Goal: Information Seeking & Learning: Learn about a topic

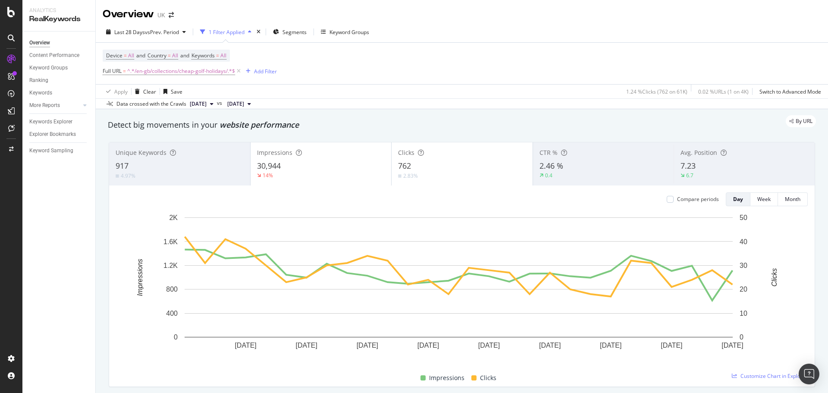
scroll to position [776, 0]
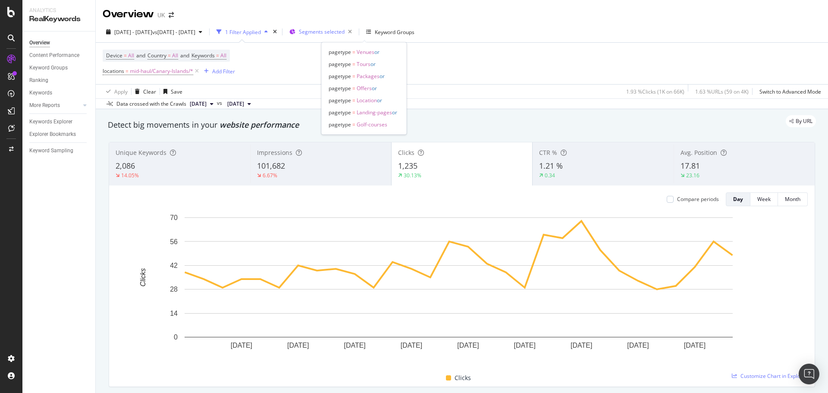
click at [345, 33] on span "Segments selected" at bounding box center [322, 31] width 46 height 7
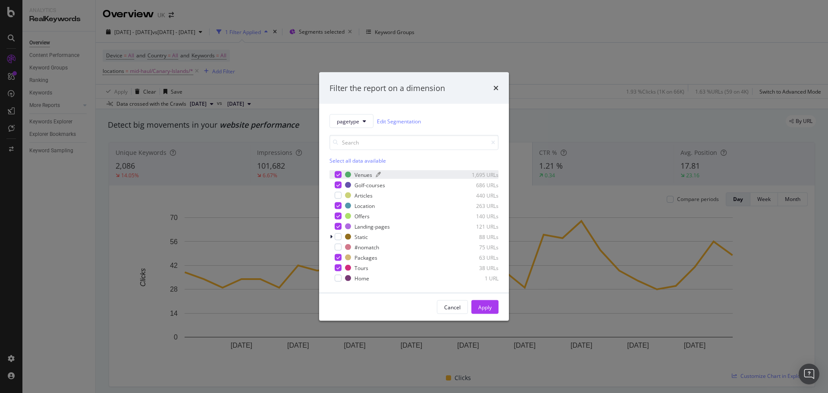
click at [361, 172] on div "Venues" at bounding box center [364, 174] width 18 height 7
click at [339, 185] on icon "modal" at bounding box center [338, 185] width 4 height 4
click at [336, 192] on div "modal" at bounding box center [338, 195] width 7 height 7
click at [338, 206] on icon "modal" at bounding box center [338, 206] width 4 height 4
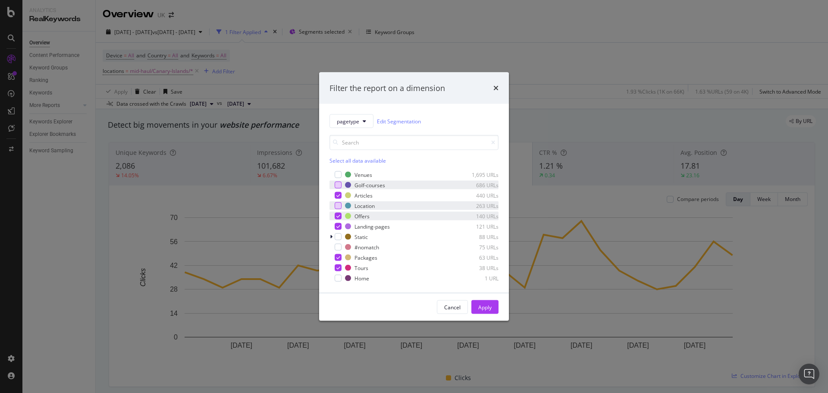
click at [338, 214] on icon "modal" at bounding box center [338, 216] width 4 height 4
click at [340, 223] on div "modal" at bounding box center [338, 226] width 7 height 7
click at [339, 256] on icon "modal" at bounding box center [338, 257] width 4 height 4
click at [338, 266] on icon "modal" at bounding box center [338, 268] width 4 height 4
click at [481, 307] on div "Apply" at bounding box center [484, 306] width 13 height 7
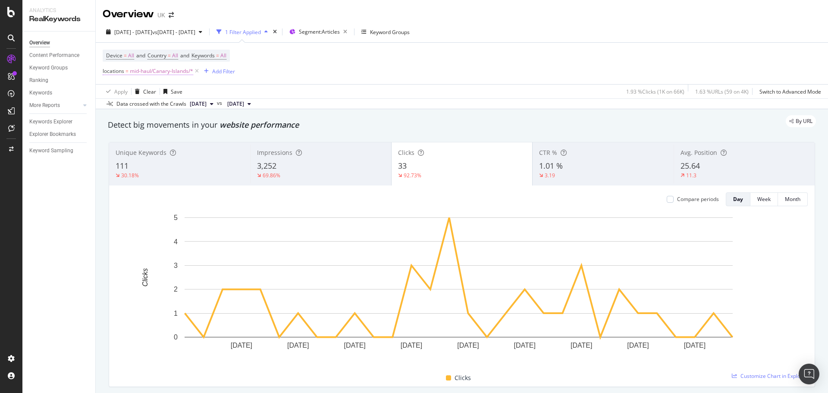
click at [177, 73] on span "mid-haul/Canary-Islands/*" at bounding box center [161, 71] width 63 height 12
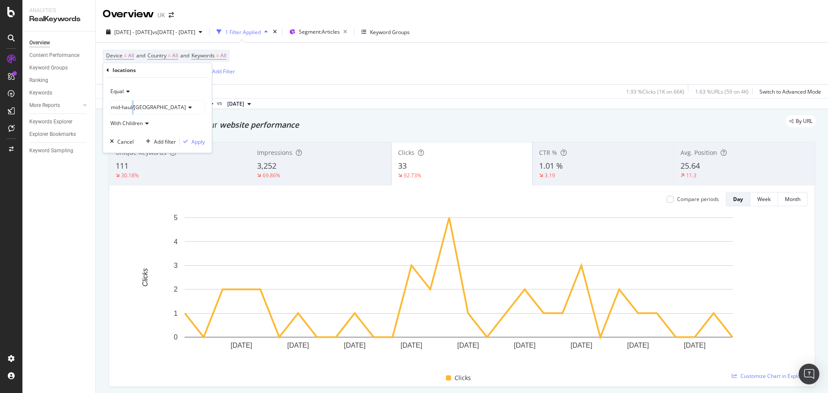
click at [134, 107] on span "mid-haul/[GEOGRAPHIC_DATA]" at bounding box center [148, 107] width 75 height 7
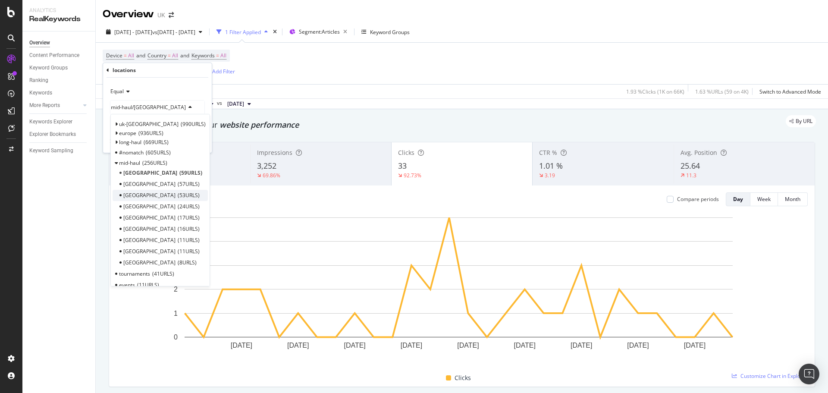
click at [178, 195] on span "53 URLS" at bounding box center [189, 195] width 22 height 7
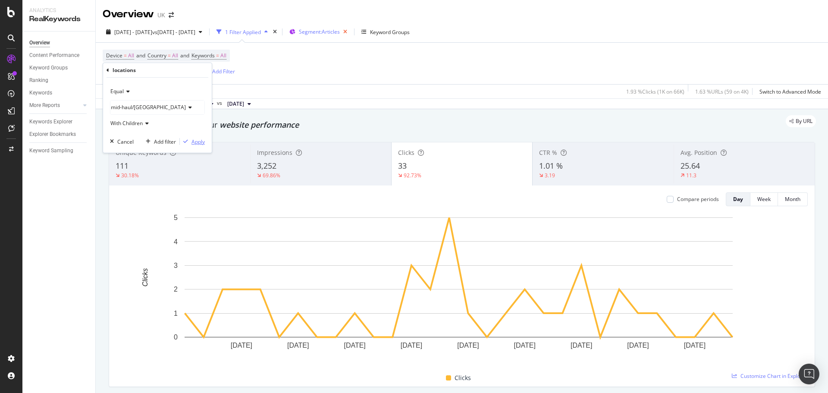
click at [197, 144] on div "Apply" at bounding box center [198, 141] width 13 height 7
click at [351, 32] on icon "button" at bounding box center [345, 32] width 11 height 12
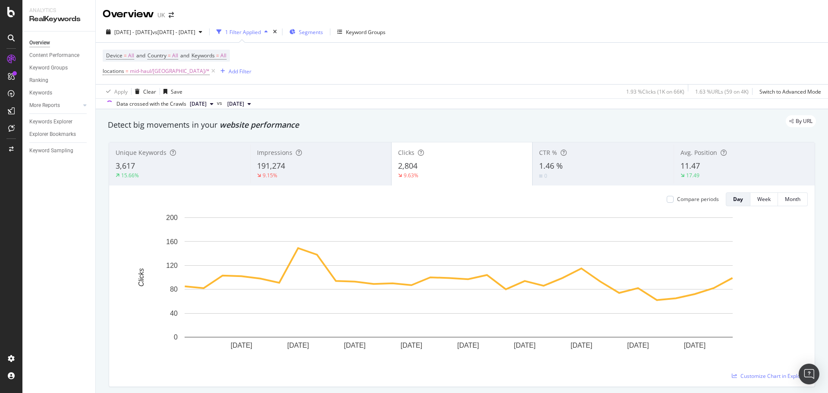
click at [323, 34] on span "Segments" at bounding box center [311, 31] width 24 height 7
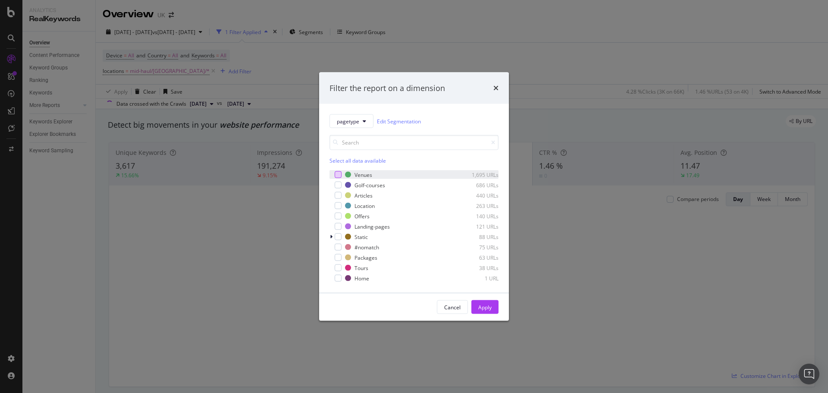
click at [336, 175] on div "modal" at bounding box center [338, 174] width 7 height 7
click at [336, 186] on div "modal" at bounding box center [338, 185] width 7 height 7
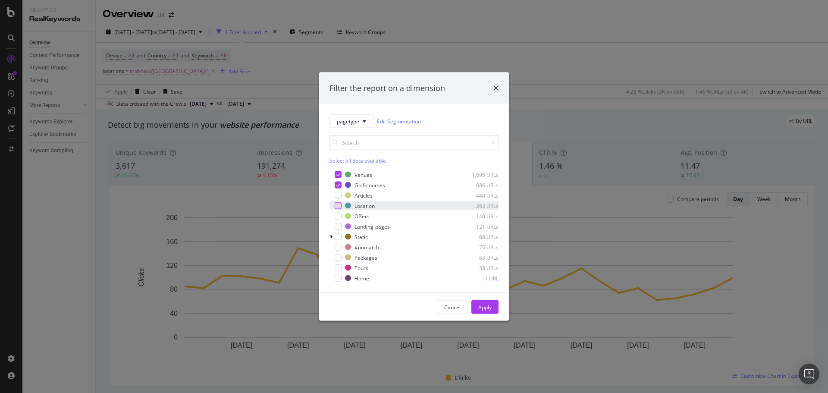
click at [336, 204] on div "modal" at bounding box center [338, 205] width 7 height 7
click at [338, 214] on div "modal" at bounding box center [338, 216] width 7 height 7
click at [336, 214] on icon "modal" at bounding box center [338, 216] width 4 height 4
click at [337, 214] on div "modal" at bounding box center [338, 216] width 7 height 7
click at [337, 224] on div "modal" at bounding box center [338, 226] width 7 height 7
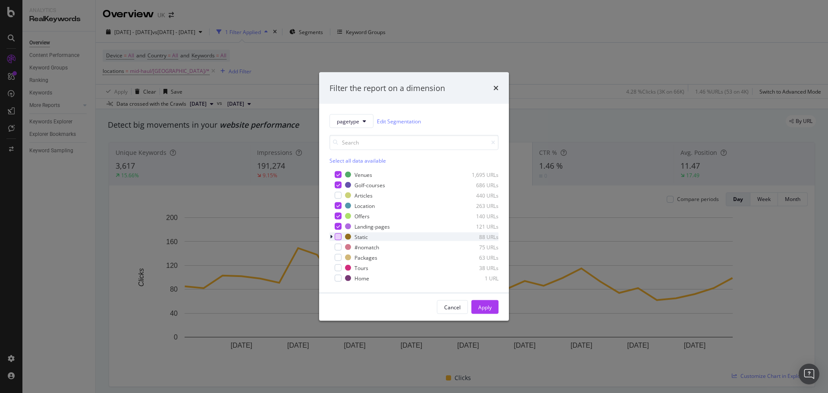
click at [336, 240] on div "modal" at bounding box center [338, 236] width 7 height 7
click at [340, 257] on div "modal" at bounding box center [338, 257] width 7 height 7
click at [341, 270] on div "modal" at bounding box center [338, 267] width 7 height 7
click at [485, 310] on div "Apply" at bounding box center [484, 306] width 13 height 7
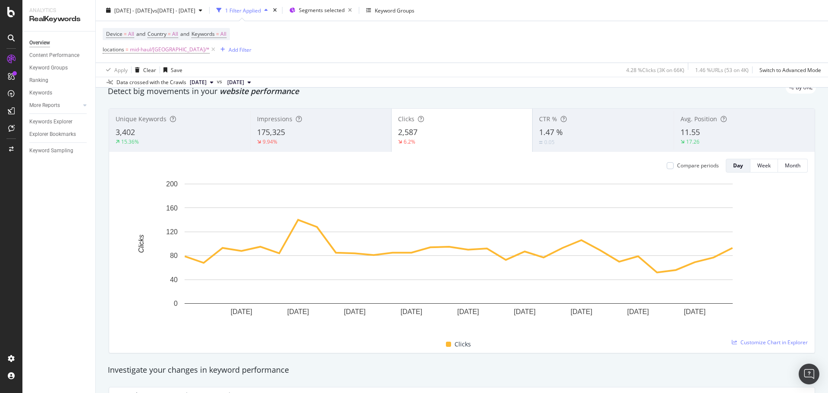
scroll to position [43, 0]
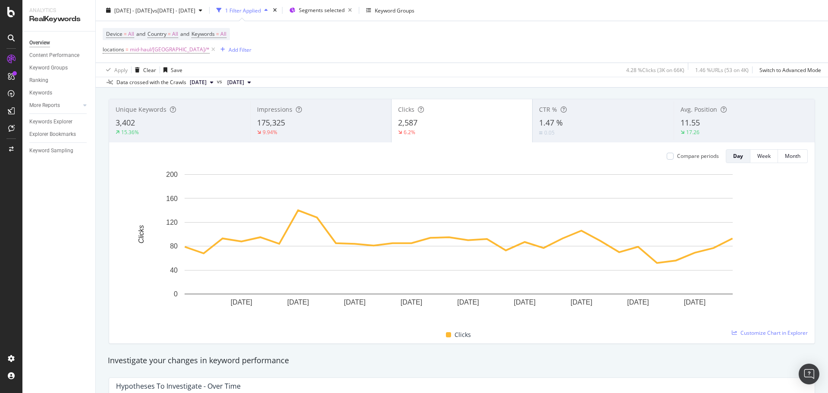
click at [291, 123] on div "175,325" at bounding box center [321, 122] width 128 height 11
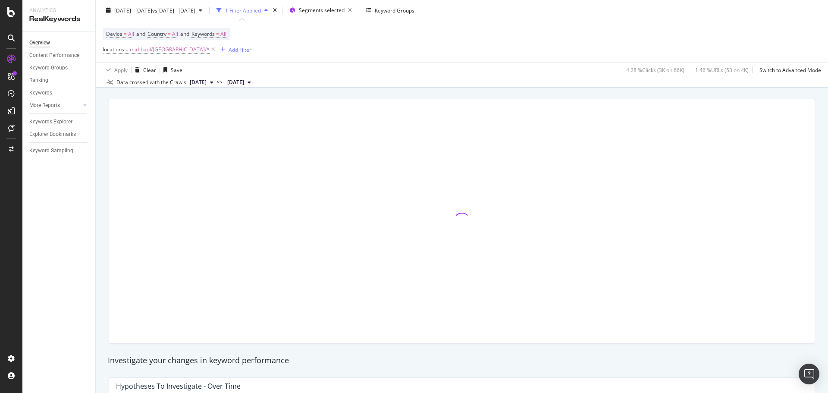
scroll to position [0, 0]
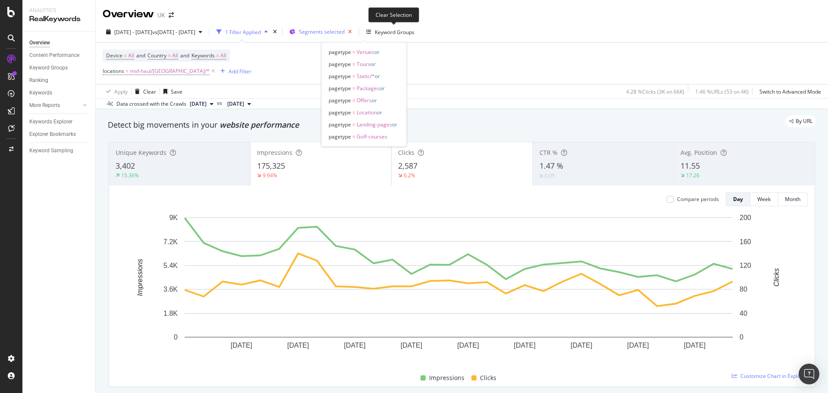
click at [355, 34] on icon "button" at bounding box center [350, 32] width 11 height 12
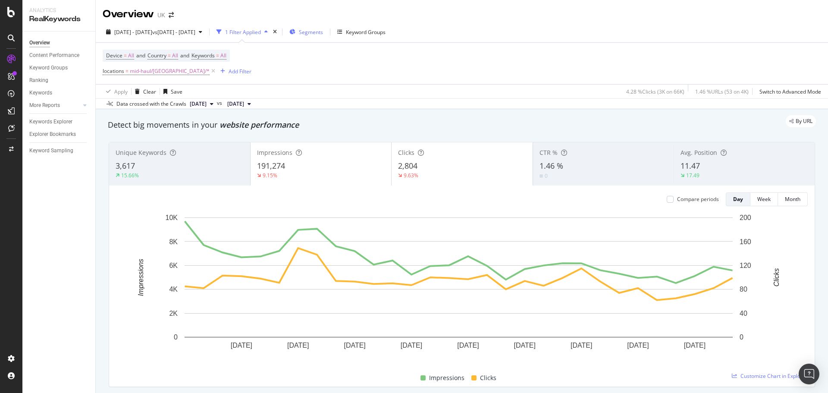
click at [323, 30] on span "Segments" at bounding box center [311, 31] width 24 height 7
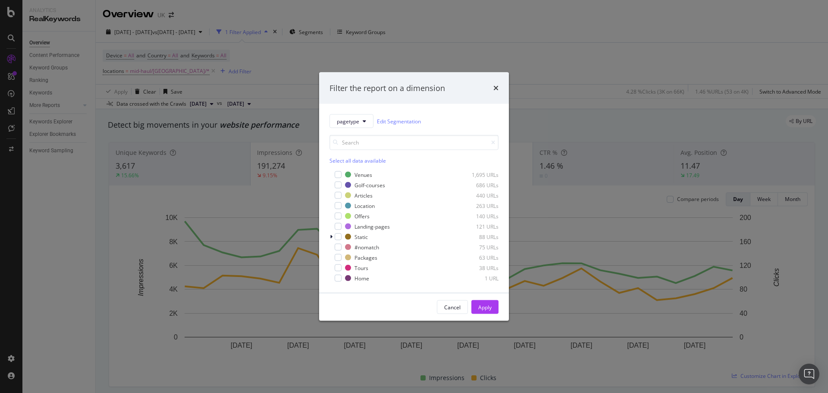
click at [298, 75] on div "Filter the report on a dimension pagetype Edit Segmentation Select all data ava…" at bounding box center [414, 196] width 828 height 393
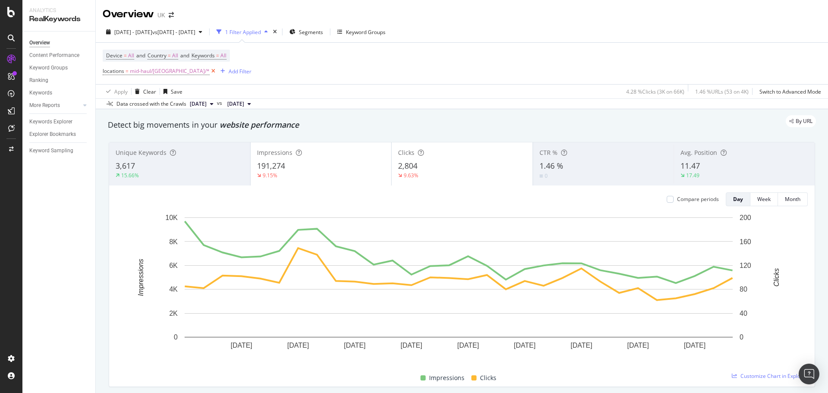
click at [210, 72] on icon at bounding box center [213, 71] width 7 height 9
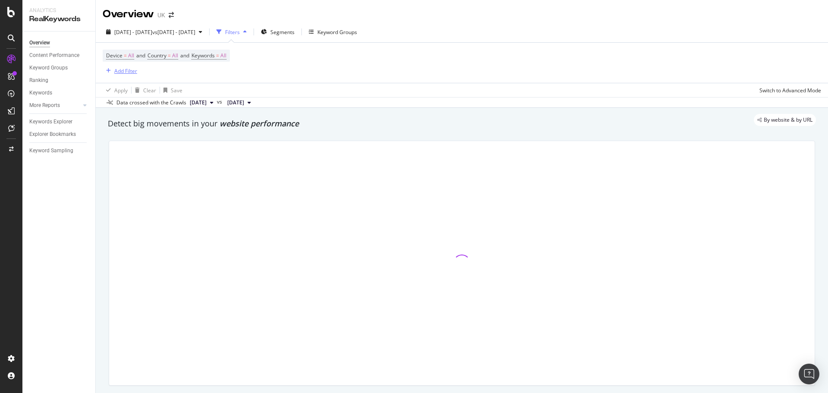
click at [124, 70] on div "Add Filter" at bounding box center [125, 70] width 23 height 7
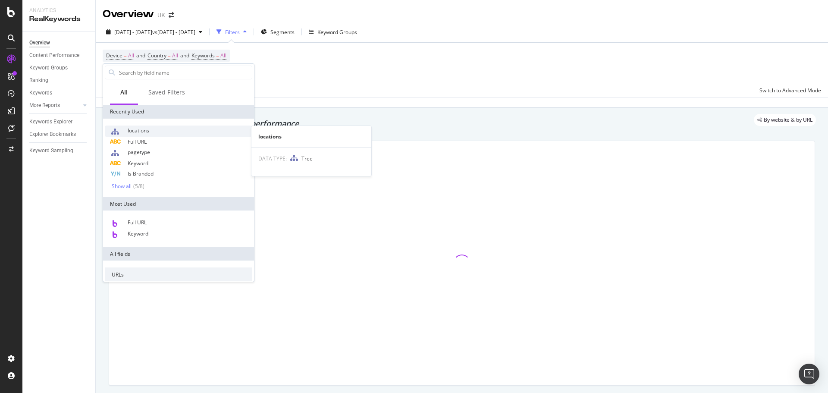
click at [142, 132] on span "locations" at bounding box center [139, 130] width 22 height 7
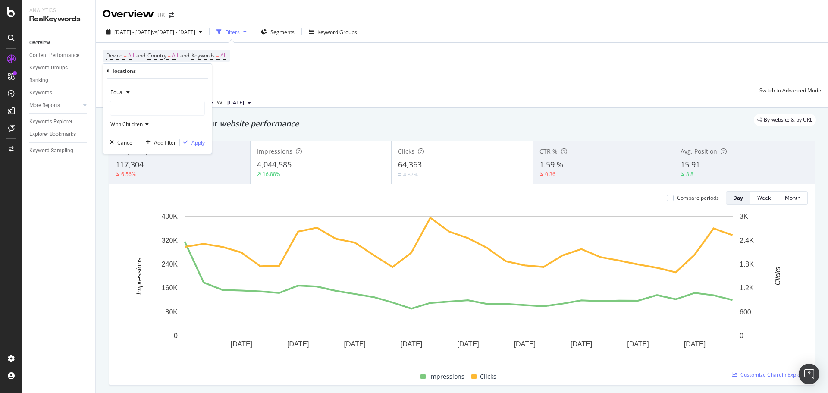
click at [137, 112] on div at bounding box center [157, 108] width 94 height 14
click at [0, 0] on span "Select" at bounding box center [0, 0] width 0 height 0
click at [195, 141] on div "Apply" at bounding box center [198, 142] width 13 height 7
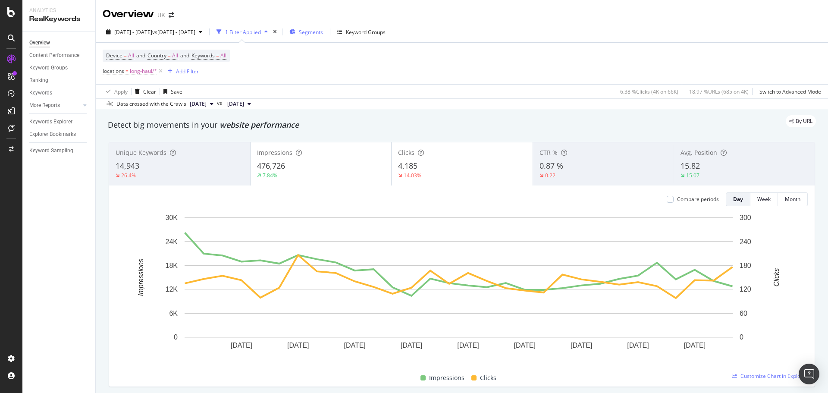
click at [323, 34] on span "Segments" at bounding box center [311, 31] width 24 height 7
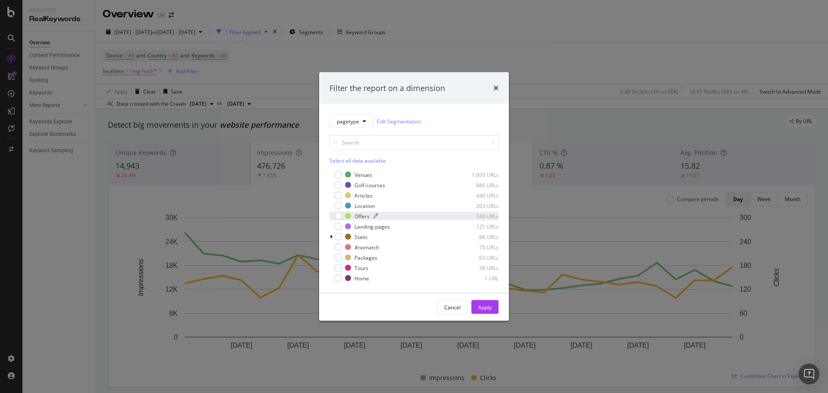
drag, startPoint x: 338, startPoint y: 195, endPoint x: 374, endPoint y: 213, distance: 39.9
click at [339, 195] on div "modal" at bounding box center [338, 195] width 7 height 7
click at [485, 304] on div "Apply" at bounding box center [484, 306] width 13 height 7
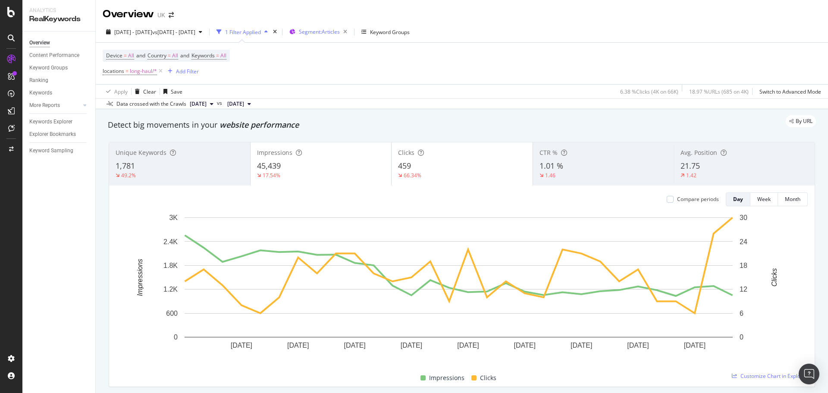
click at [340, 34] on span "Segment: Articles" at bounding box center [319, 31] width 41 height 7
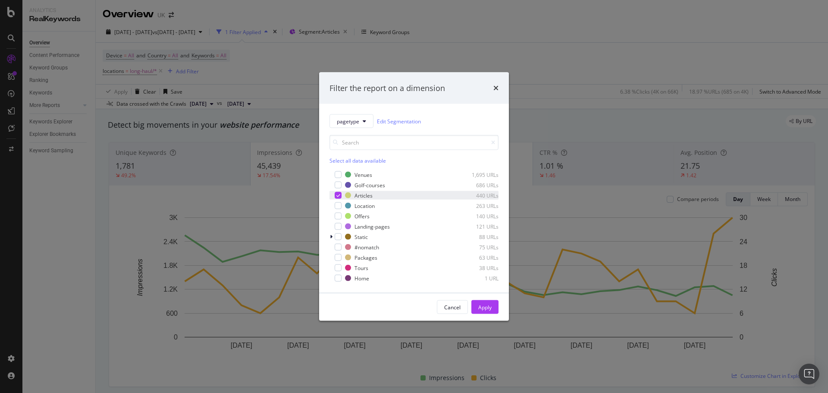
click at [338, 197] on icon "modal" at bounding box center [338, 195] width 4 height 4
click at [338, 174] on div "modal" at bounding box center [338, 174] width 7 height 7
click at [337, 185] on div "modal" at bounding box center [338, 185] width 7 height 7
click at [338, 204] on div "modal" at bounding box center [338, 205] width 7 height 7
click at [339, 216] on div "modal" at bounding box center [338, 216] width 7 height 7
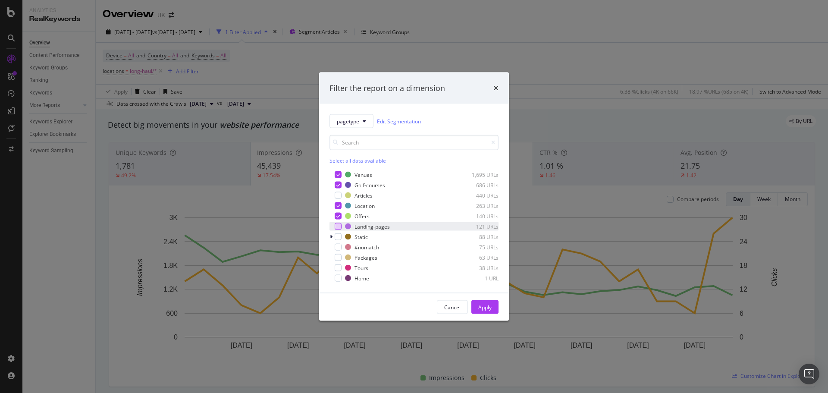
click at [338, 225] on div "modal" at bounding box center [338, 226] width 7 height 7
click at [337, 247] on div "modal" at bounding box center [338, 247] width 7 height 7
click at [337, 247] on icon "modal" at bounding box center [338, 247] width 4 height 4
click at [338, 253] on div "Packages 63 URLs" at bounding box center [414, 257] width 169 height 9
click at [338, 271] on div "modal" at bounding box center [338, 267] width 7 height 7
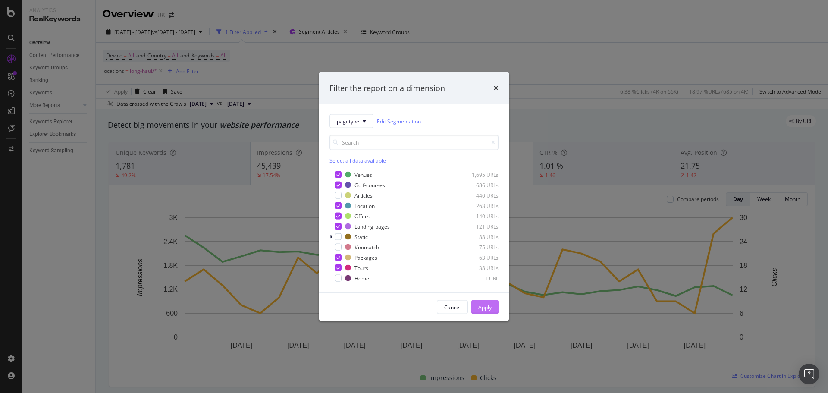
click at [482, 310] on div "Apply" at bounding box center [484, 306] width 13 height 7
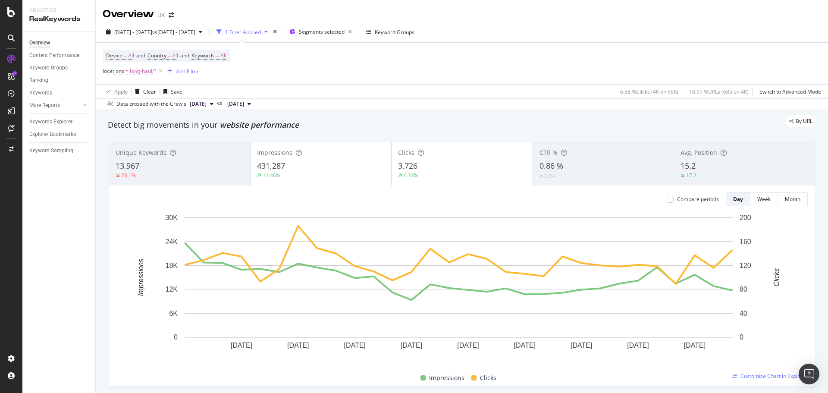
click at [141, 75] on span "long-haul/*" at bounding box center [143, 71] width 27 height 12
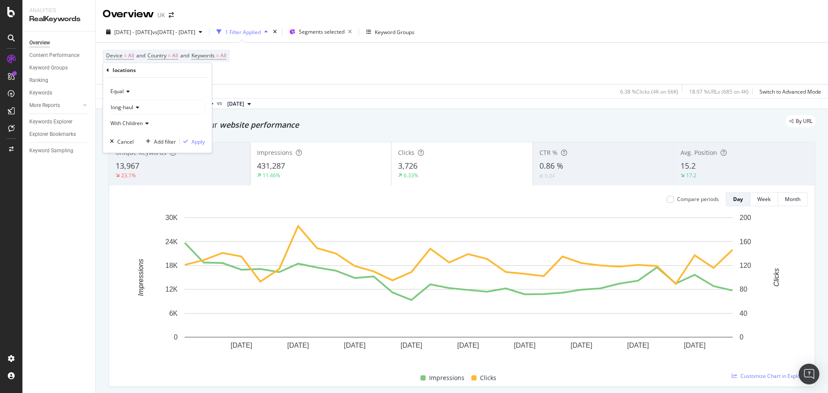
click at [135, 110] on icon at bounding box center [136, 107] width 6 height 5
click at [116, 140] on icon at bounding box center [116, 142] width 3 height 5
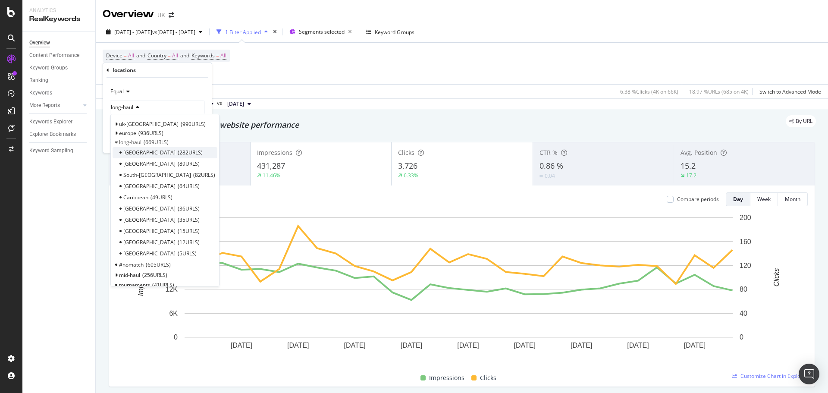
click at [178, 155] on span "282 URLS" at bounding box center [190, 152] width 25 height 7
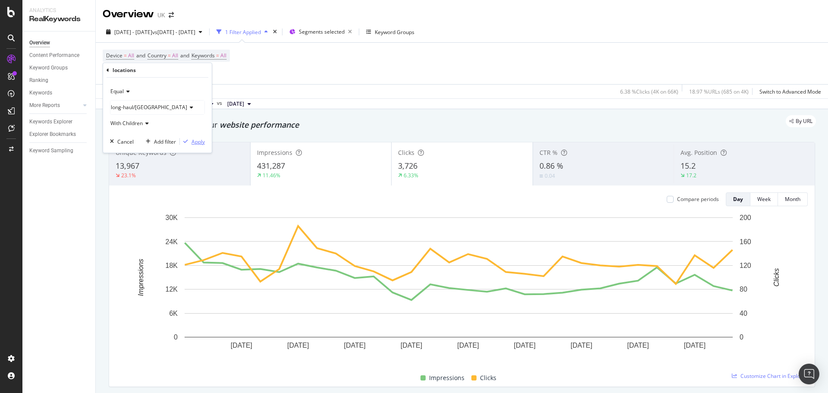
click at [186, 141] on icon "button" at bounding box center [185, 141] width 5 height 5
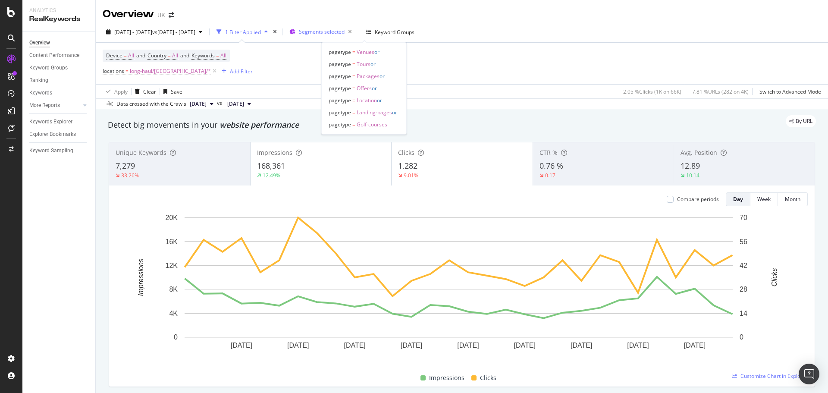
click at [345, 31] on span "Segments selected" at bounding box center [322, 31] width 46 height 7
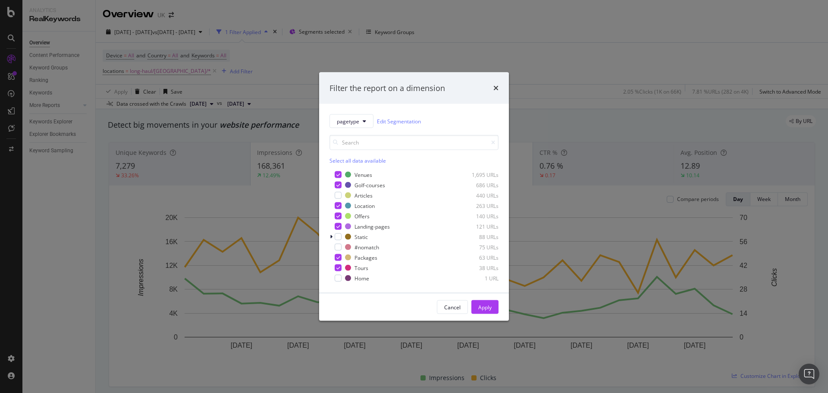
click at [492, 82] on div "Filter the report on a dimension" at bounding box center [414, 88] width 190 height 32
click at [495, 85] on icon "times" at bounding box center [495, 88] width 5 height 7
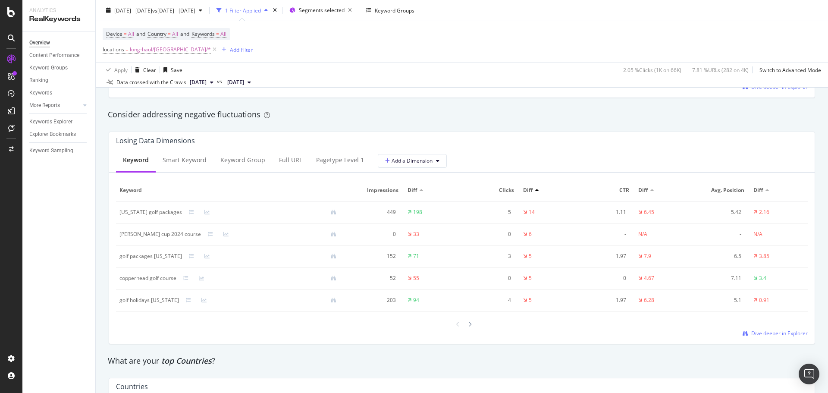
scroll to position [992, 0]
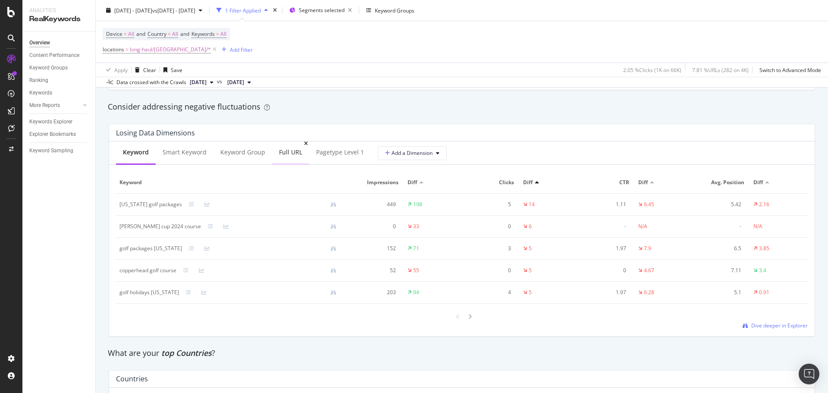
click at [289, 155] on div "Full URL" at bounding box center [290, 152] width 23 height 9
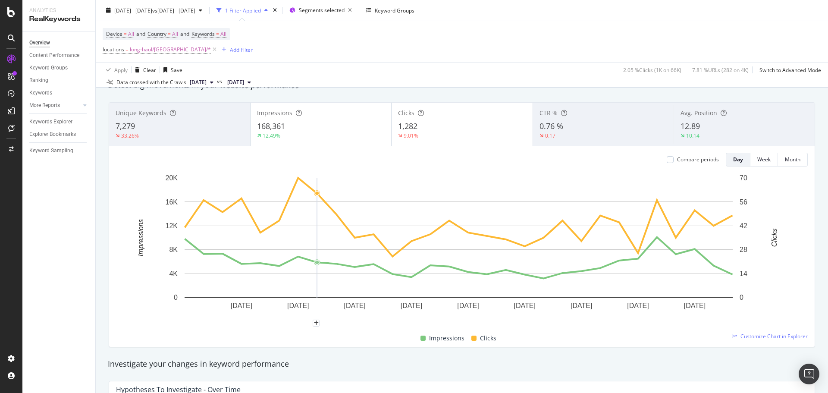
scroll to position [0, 0]
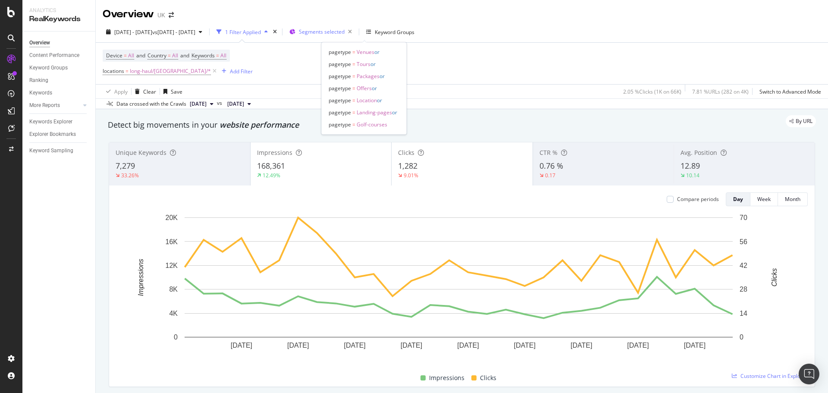
click at [345, 35] on span "Segments selected" at bounding box center [322, 31] width 46 height 7
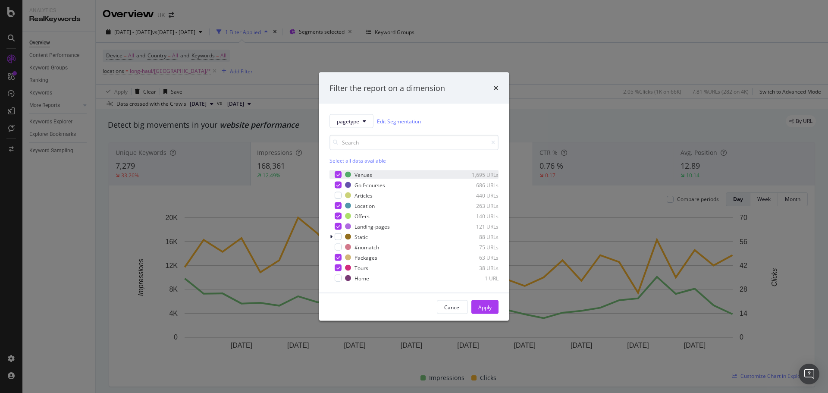
click at [333, 170] on div "Venues 1,695 URLs Golf-courses 686 URLs Articles 440 URLs Location 263 URLs Off…" at bounding box center [414, 226] width 169 height 114
click at [336, 174] on div "modal" at bounding box center [338, 174] width 7 height 7
click at [339, 183] on icon "modal" at bounding box center [338, 185] width 4 height 4
click at [338, 194] on div "modal" at bounding box center [338, 195] width 7 height 7
click at [336, 208] on div "modal" at bounding box center [338, 205] width 7 height 7
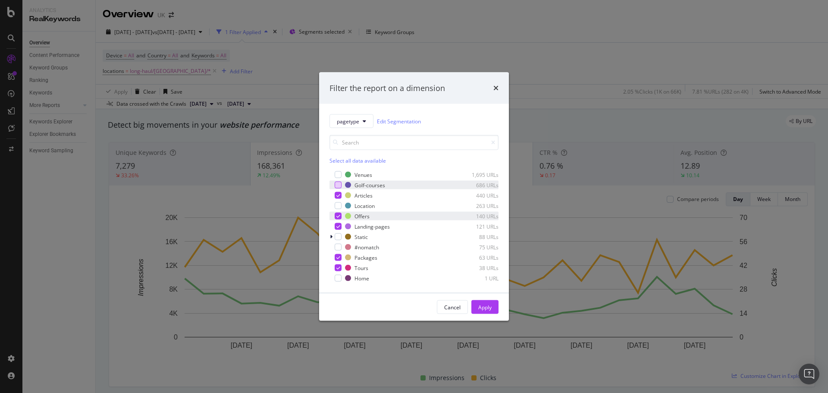
click at [337, 217] on icon "modal" at bounding box center [338, 216] width 4 height 4
click at [338, 226] on icon "modal" at bounding box center [338, 226] width 4 height 4
click at [336, 257] on icon "modal" at bounding box center [338, 257] width 4 height 4
click at [340, 266] on icon "modal" at bounding box center [338, 268] width 4 height 4
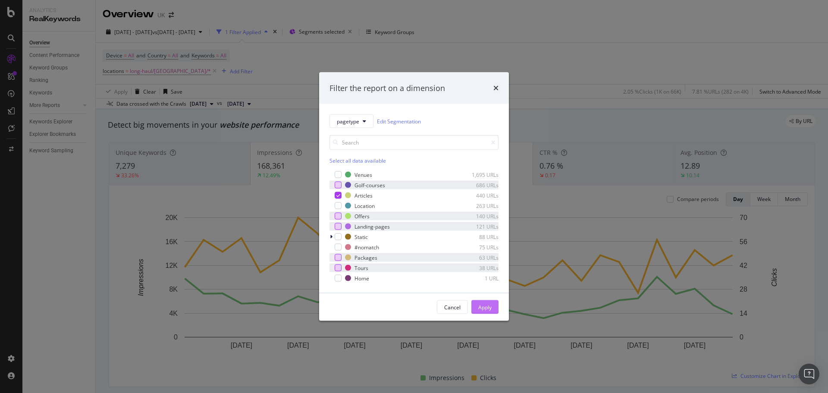
click at [488, 305] on div "Apply" at bounding box center [484, 306] width 13 height 7
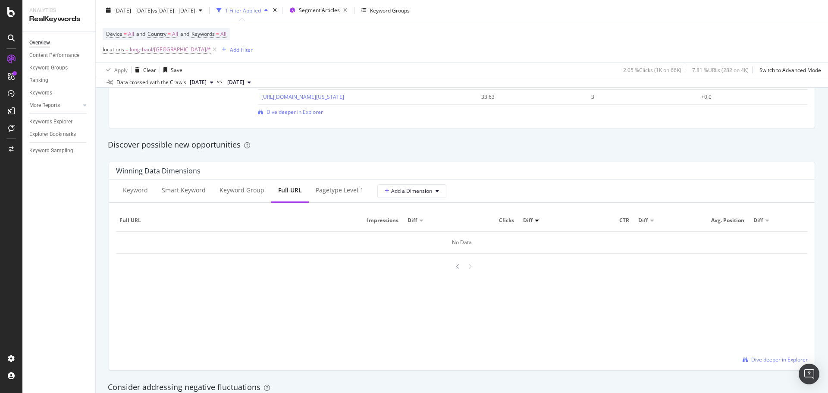
scroll to position [922, 0]
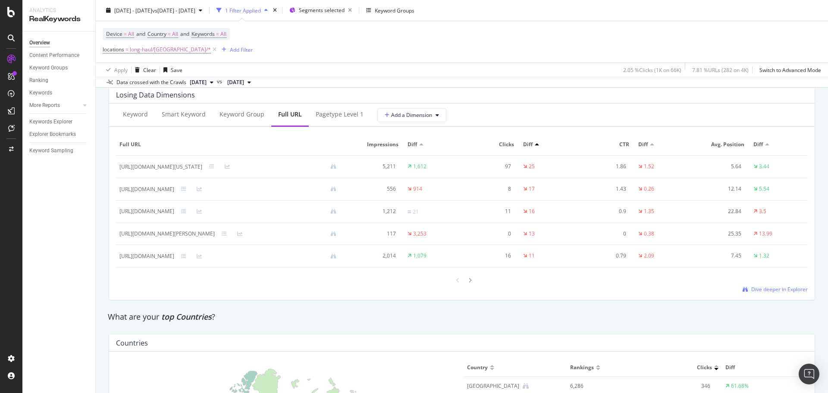
scroll to position [1008, 0]
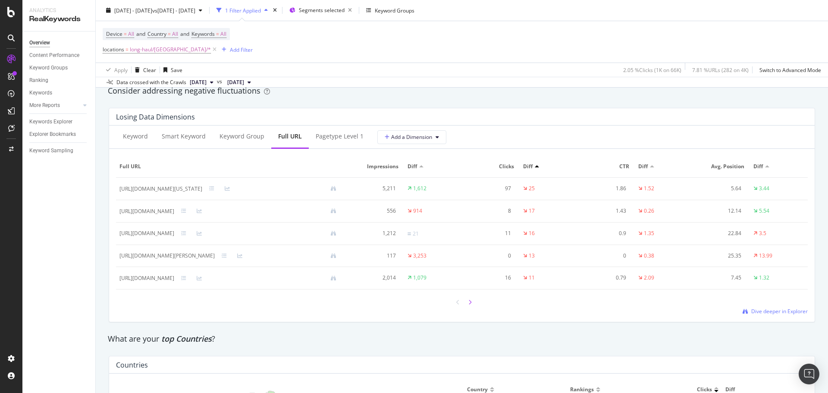
click at [468, 303] on icon at bounding box center [469, 302] width 3 height 5
click at [454, 299] on div at bounding box center [458, 302] width 8 height 12
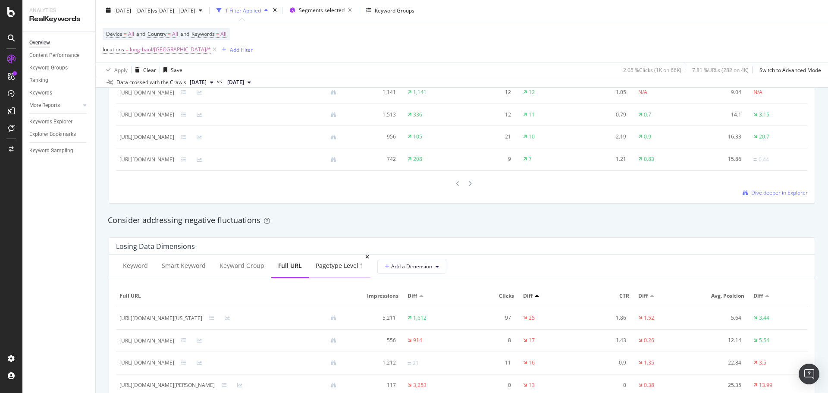
scroll to position [706, 0]
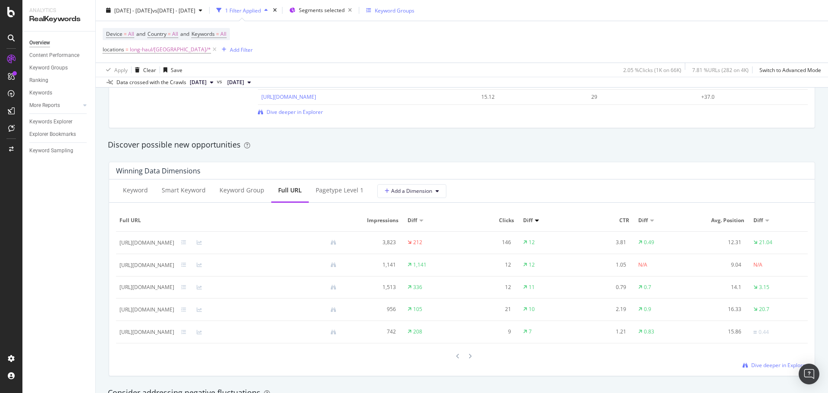
drag, startPoint x: 175, startPoint y: 50, endPoint x: 390, endPoint y: 13, distance: 218.8
click at [211, 50] on icon at bounding box center [214, 49] width 7 height 9
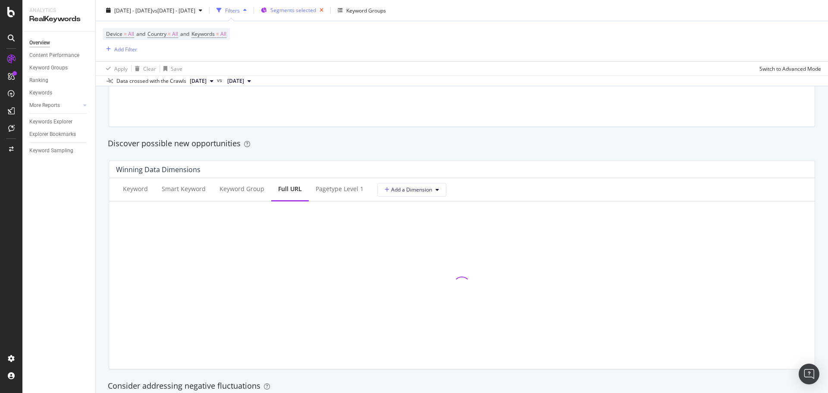
click at [327, 9] on icon "button" at bounding box center [321, 10] width 11 height 12
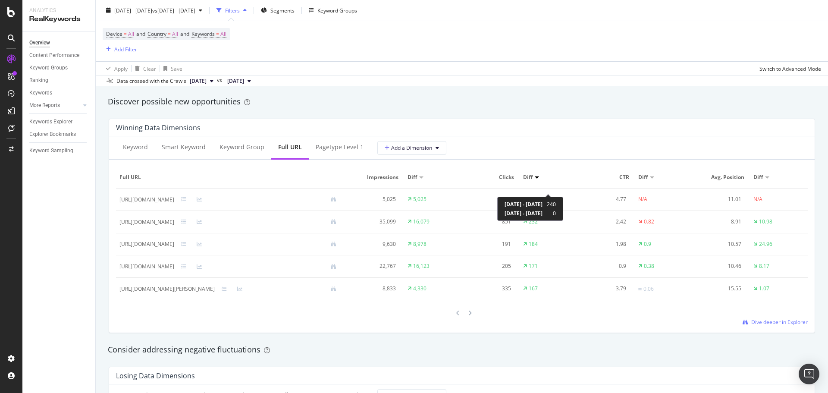
scroll to position [791, 0]
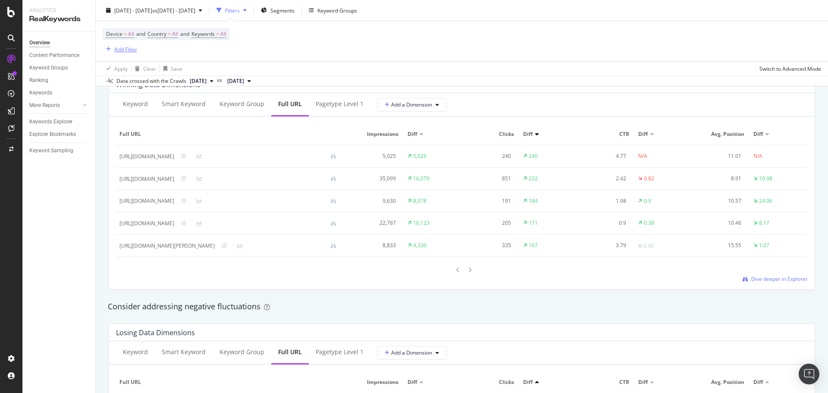
click at [129, 47] on div "Add Filter" at bounding box center [125, 48] width 23 height 7
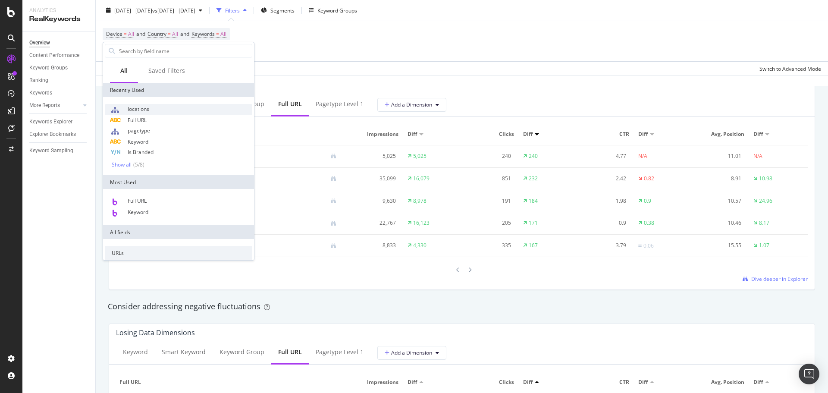
click at [145, 113] on div "locations" at bounding box center [179, 109] width 148 height 11
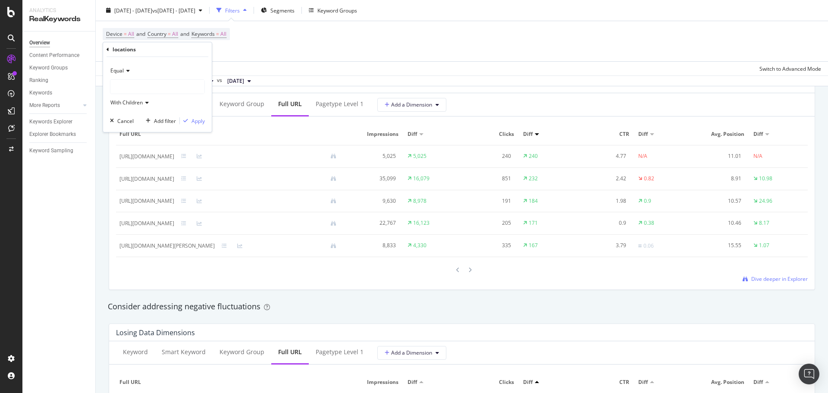
click at [135, 83] on div at bounding box center [157, 87] width 94 height 14
click at [178, 120] on span "Select" at bounding box center [180, 121] width 15 height 7
click at [204, 121] on div "Apply" at bounding box center [198, 120] width 13 height 7
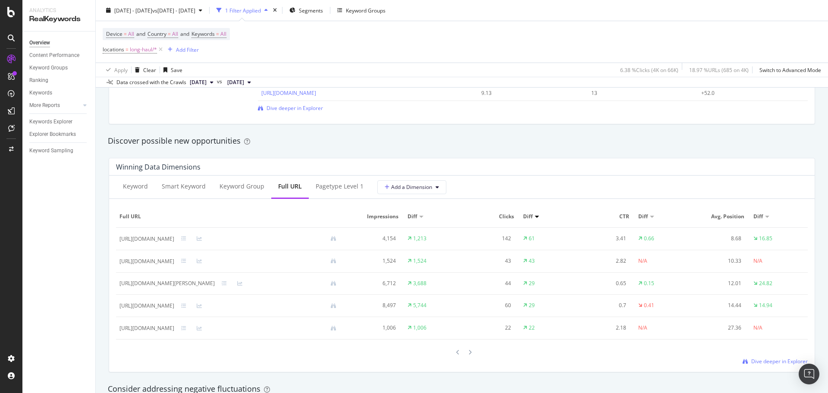
scroll to position [792, 0]
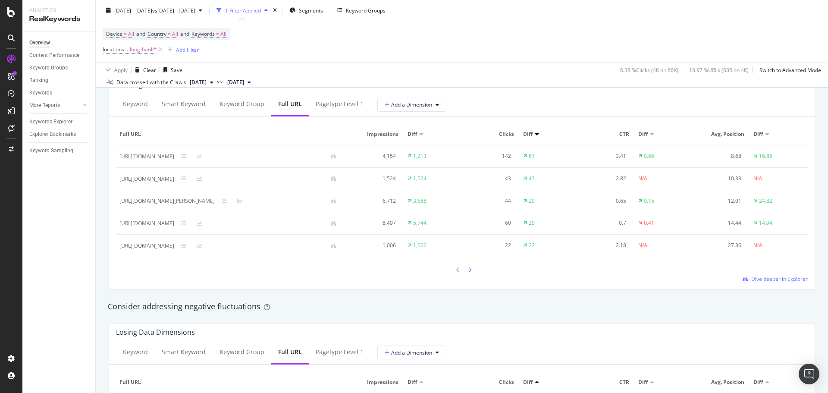
click at [466, 268] on div at bounding box center [470, 270] width 8 height 12
click at [468, 269] on icon at bounding box center [469, 269] width 3 height 5
